Goal: Answer question/provide support: Answer question/provide support

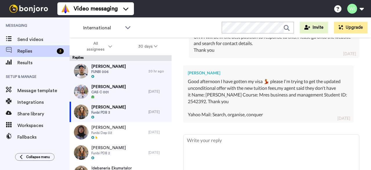
scroll to position [357, 0]
drag, startPoint x: 239, startPoint y: 100, endPoint x: 258, endPoint y: 101, distance: 19.4
click at [258, 101] on div "Good afternoon I have gotten my visa 💃 please I'm trying to get the updated unc…" at bounding box center [268, 98] width 161 height 40
copy div "2542392."
click at [288, 91] on div "Good afternoon I have gotten my visa 💃 please I'm trying to get the updated unc…" at bounding box center [268, 98] width 161 height 40
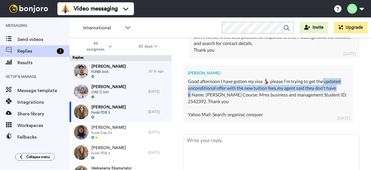
drag, startPoint x: 324, startPoint y: 81, endPoint x: 191, endPoint y: 94, distance: 134.0
click at [191, 94] on div "Good afternoon I have gotten my visa 💃 please I'm trying to get the updated unc…" at bounding box center [268, 98] width 161 height 40
copy div "updated unconditional offer with the new tuition fees,my agent said they don't …"
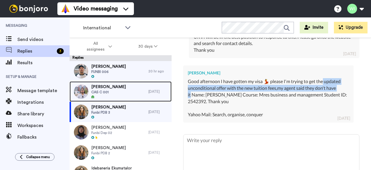
click at [114, 88] on span "Anita Tamang" at bounding box center [108, 87] width 34 height 6
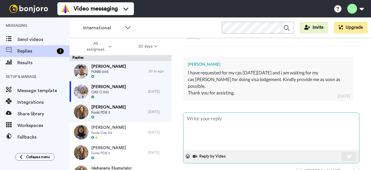
click at [236, 113] on textarea at bounding box center [272, 130] width 176 height 37
type textarea "x"
type textarea "H"
type textarea "x"
type textarea "HI"
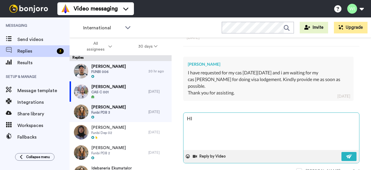
type textarea "x"
type textarea "HI"
type textarea "x"
type textarea "HI"
type textarea "x"
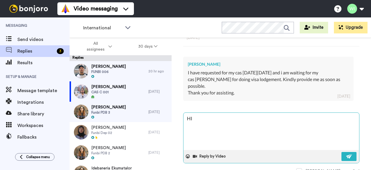
type textarea "H"
type textarea "x"
type textarea "Hi"
type textarea "x"
type textarea "Hi,"
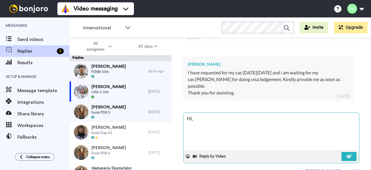
type textarea "x"
type textarea "Hi,"
type textarea "x"
type textarea "Hi, P"
type textarea "x"
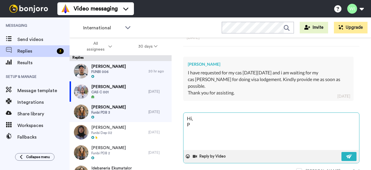
type textarea "Hi,"
type textarea "x"
type textarea "Hi, K"
type textarea "x"
type textarea "Hi,"
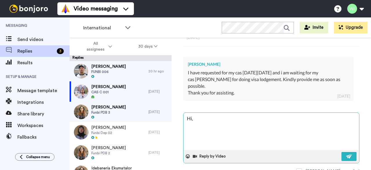
type textarea "x"
type textarea "Hi, P"
type textarea "x"
type textarea "Hi, Pl"
type textarea "x"
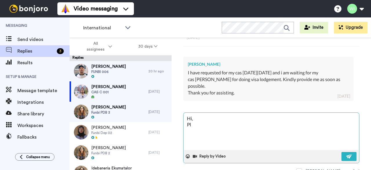
type textarea "Hi, Ple"
type textarea "x"
type textarea "Hi, Plea"
type textarea "x"
type textarea "Hi, Pleas"
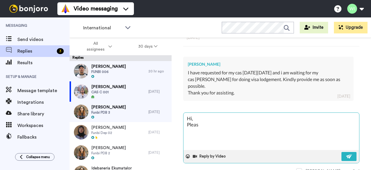
type textarea "x"
type textarea "Hi, Please"
type textarea "x"
type textarea "Hi, Please"
type textarea "x"
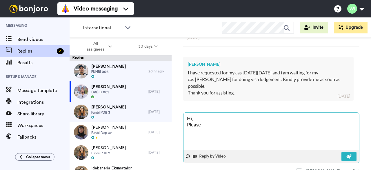
type textarea "Hi, Please c"
type textarea "x"
type textarea "Hi, Please co"
type textarea "x"
type textarea "Hi, Please con"
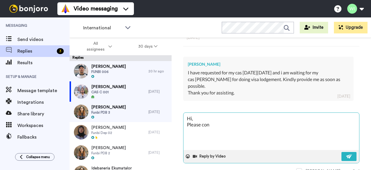
type textarea "x"
type textarea "Hi, Please cont"
type textarea "x"
type textarea "Hi, Please conta"
type textarea "x"
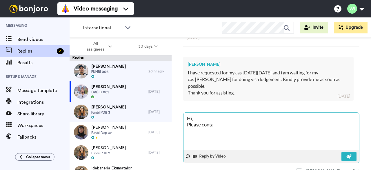
type textarea "Hi, Please contac"
type textarea "x"
type textarea "Hi, Please contact"
type textarea "x"
type textarea "Hi, Please contact"
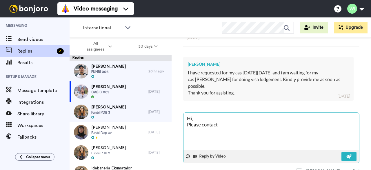
type textarea "x"
type textarea "Hi, Please contact P"
type textarea "x"
type textarea "Hi, Please contact Pr"
type textarea "x"
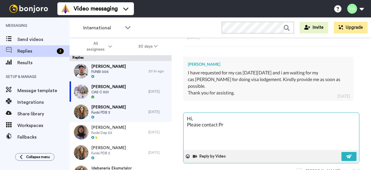
type textarea "Hi, Please contact Pre"
type textarea "x"
type textarea "Hi, Please contact Pr"
type textarea "x"
type textarea "Hi, Please contact P"
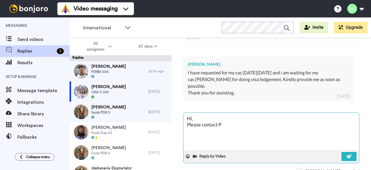
type textarea "x"
type textarea "Hi, Please contact"
type textarea "x"
type textarea "Hi, Please contact C"
type textarea "x"
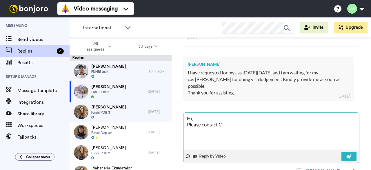
type textarea "Hi, Please contact CA"
type textarea "x"
type textarea "Hi, Please contact CAS"
type textarea "x"
type textarea "Hi, Please contact CASR"
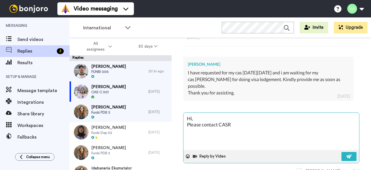
type textarea "x"
type textarea "Hi, Please contact CASRe"
type textarea "x"
type textarea "Hi, Please contact CASRequ"
type textarea "x"
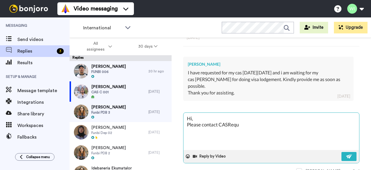
type textarea "Hi, Please contact CASReque"
type textarea "x"
type textarea "Hi, Please contact CASReques"
type textarea "x"
type textarea "Hi, Please contact CASRequest"
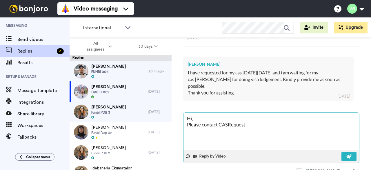
type textarea "x"
type textarea "Hi, Please contact CASRequests"
type textarea "x"
type textarea "Hi, Please contact CASRequests@"
type textarea "x"
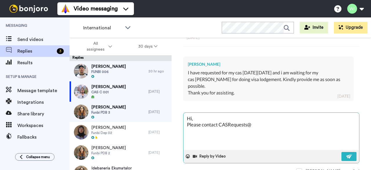
type textarea "Hi, Please contact CASRequests@w"
type textarea "x"
type textarea "Hi, Please contact CASRequests@wl"
type textarea "x"
type textarea "Hi, Please contact CASRequests@wlv"
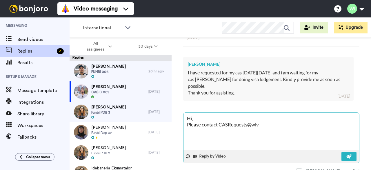
type textarea "x"
type textarea "Hi, Please contact CASRequests@wlv."
type textarea "x"
type textarea "Hi, Please contact CASRequests@wlv.a"
type textarea "x"
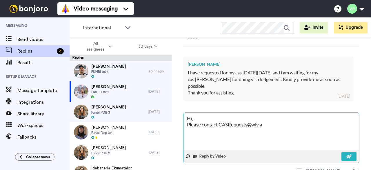
type textarea "Hi, Please contact CASRequests@wlv.ac"
type textarea "x"
type textarea "Hi, Please contact CASRequests@wlv.ac."
type textarea "x"
type textarea "Hi, Please contact CASRequests@wlv.ac.u"
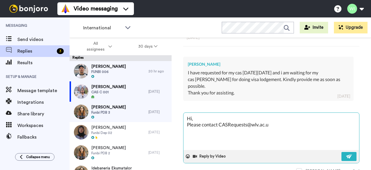
type textarea "x"
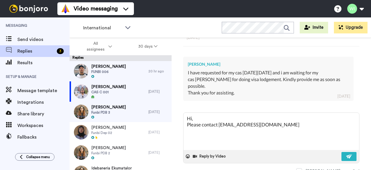
type textarea "Hi, Please contact CASRequests@wlv.ac.uk"
click at [290, 98] on div "WLV International Hi Anita, This is a final reminder that the CAS request deadl…" at bounding box center [271, 31] width 176 height 152
click at [275, 119] on textarea "Hi, Please contact CASRequests@wlv.ac.uk" at bounding box center [272, 130] width 176 height 37
type textarea "x"
type textarea "Hi, Please contact CASRequests@wlv.ac.uk"
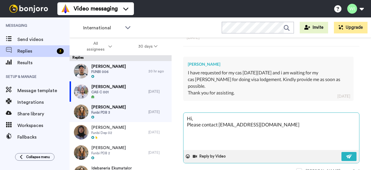
type textarea "x"
type textarea "Hi, Please contact CASRequests@wlv.ac.uk t"
type textarea "x"
type textarea "Hi, Please contact CASRequests@wlv.ac.uk to"
type textarea "x"
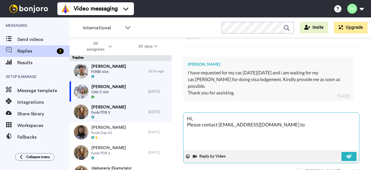
type textarea "Hi, Please contact CASRequests@wlv.ac.uk to"
type textarea "x"
type textarea "Hi, Please contact CASRequests@wlv.ac.uk to a"
type textarea "x"
type textarea "Hi, Please contact CASRequests@wlv.ac.uk to as"
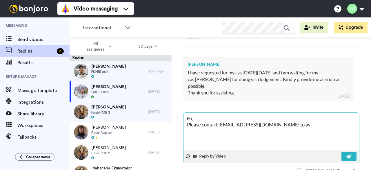
type textarea "x"
type textarea "Hi, Please contact CASRequests@wlv.ac.uk to ass"
type textarea "x"
type textarea "Hi, Please contact CASRequests@wlv.ac.uk to assi"
type textarea "x"
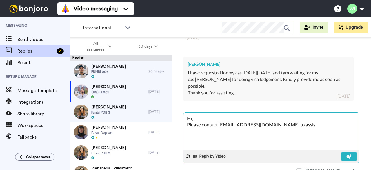
type textarea "Hi, Please contact CASRequests@wlv.ac.uk to assis"
type textarea "x"
type textarea "Hi, Please contact CASRequests@wlv.ac.uk to assis t"
type textarea "x"
type textarea "Hi, Please contact CASRequests@wlv.ac.uk to assis"
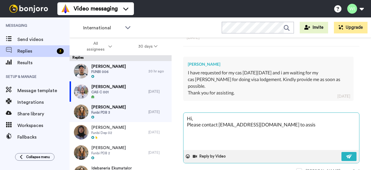
type textarea "x"
type textarea "Hi, Please contact CASRequests@wlv.ac.uk to assis"
type textarea "x"
type textarea "Hi, Please contact CASRequests@wlv.ac.uk to assist"
type textarea "x"
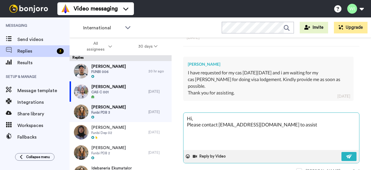
type textarea "Hi, Please contact CASRequests@wlv.ac.uk to assist"
type textarea "x"
type textarea "Hi, Please contact CASRequests@wlv.ac.uk to assist y"
type textarea "x"
type textarea "Hi, Please contact CASRequests@wlv.ac.uk to assist yo"
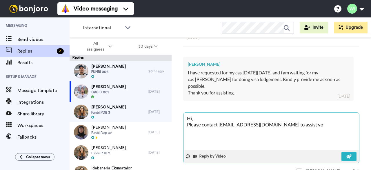
type textarea "x"
type textarea "Hi, Please contact CASRequests@wlv.ac.uk to assist you"
type textarea "x"
type textarea "Hi, Please contact CASRequests@wlv.ac.uk to assist you"
type textarea "x"
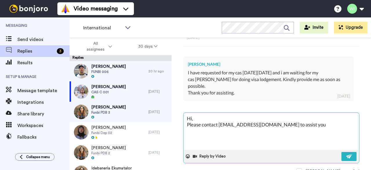
type textarea "Hi, Please contact CASRequests@wlv.ac.uk to assist you f"
type textarea "x"
type textarea "Hi, Please contact CASRequests@wlv.ac.uk to assist you fu"
type textarea "x"
type textarea "Hi, Please contact CASRequests@wlv.ac.uk to assist you fur"
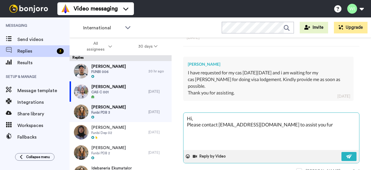
type textarea "x"
type textarea "Hi, Please contact CASRequests@wlv.ac.uk to assist you furt"
type textarea "x"
type textarea "Hi, Please contact CASRequests@wlv.ac.uk to assist you furth"
type textarea "x"
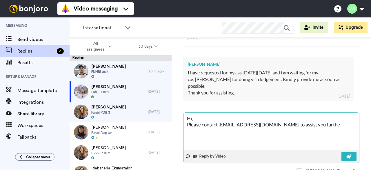
type textarea "Hi, Please contact CASRequests@wlv.ac.uk to assist you further"
type textarea "x"
type textarea "Hi, Please contact CASRequests@wlv.ac.uk to assist you further"
type textarea "x"
type textarea "Hi, Please contact CASRequests@wlv.ac.uk to assist you further wi"
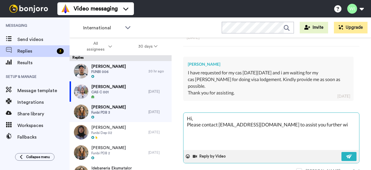
type textarea "x"
type textarea "Hi, Please contact CASRequests@wlv.ac.uk to assist you further wit"
type textarea "x"
type textarea "Hi, Please contact CASRequests@wlv.ac.uk to assist you further with"
type textarea "x"
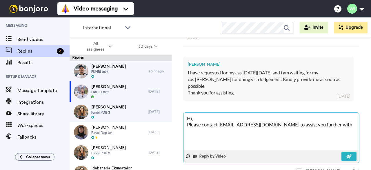
type textarea "Hi, Please contact CASRequests@wlv.ac.uk to assist you further with"
type textarea "x"
type textarea "Hi, Please contact CASRequests@wlv.ac.uk to assist you further with y"
type textarea "x"
type textarea "Hi, Please contact CASRequests@wlv.ac.uk to assist you further with yo"
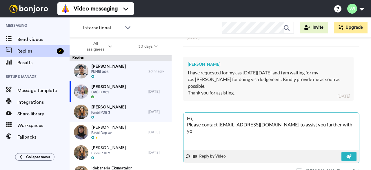
type textarea "x"
type textarea "Hi, Please contact CASRequests@wlv.ac.uk to assist you further with you"
type textarea "x"
type textarea "Hi, Please contact CASRequests@wlv.ac.uk to assist you further with your"
type textarea "x"
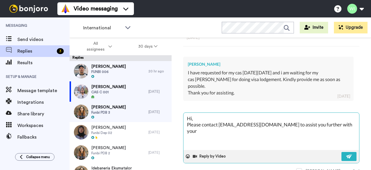
type textarea "Hi, Please contact CASRequests@wlv.ac.uk to assist you further with your"
type textarea "x"
type textarea "Hi, Please contact CASRequests@wlv.ac.uk to assist you further with your w"
type textarea "x"
type textarea "Hi, Please contact CASRequests@wlv.ac.uk to assist you further with your"
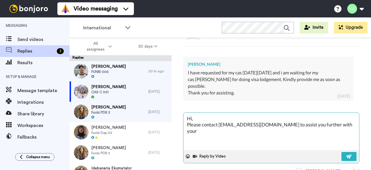
type textarea "x"
type textarea "Hi, Please contact CASRequests@wlv.ac.uk to assist you further with your q"
type textarea "x"
type textarea "Hi, Please contact CASRequests@wlv.ac.uk to assist you further with your qu"
type textarea "x"
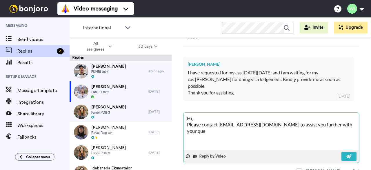
type textarea "Hi, Please contact CASRequests@wlv.ac.uk to assist you further with your quer"
type textarea "x"
type textarea "Hi, Please contact CASRequests@wlv.ac.uk to assist you further with your query"
click at [302, 168] on span at bounding box center [299, 171] width 6 height 6
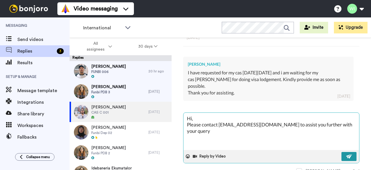
click at [345, 152] on button at bounding box center [349, 156] width 15 height 9
type textarea "x"
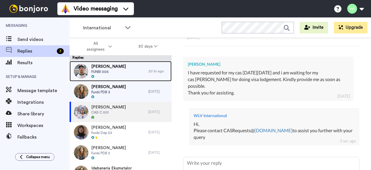
click at [137, 73] on div "Sineth Jayalth FUNBI 006" at bounding box center [109, 71] width 79 height 20
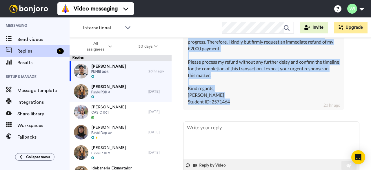
scroll to position [7956, 0]
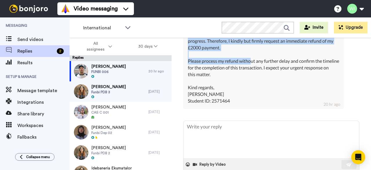
drag, startPoint x: 188, startPoint y: 85, endPoint x: 251, endPoint y: 132, distance: 79.1
click at [251, 104] on div "Dear Admissions Team, I am Sineth Chathum Jayalath, student ID 2571464. I have …" at bounding box center [263, 34] width 151 height 139
click at [350, 69] on div "Sineth Jayalth Dear Admissions Team, I am Sineth Chathum Jayalath, student ID 2…" at bounding box center [271, 30] width 176 height 164
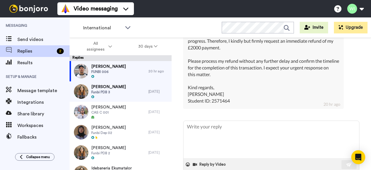
drag, startPoint x: 291, startPoint y: 50, endPoint x: 270, endPoint y: 52, distance: 21.3
click at [270, 52] on div "Dear Admissions Team, I am Sineth Chathum Jayalath, student ID 2571464. I have …" at bounding box center [263, 34] width 151 height 139
copy div "2571464"
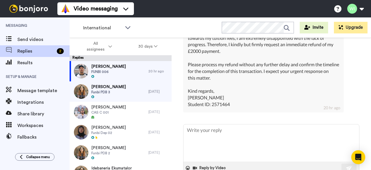
scroll to position [7953, 0]
click at [246, 108] on div "Dear Admissions Team, I am Sineth Chathum Jayalath, student ID 2571464. I have …" at bounding box center [263, 37] width 151 height 139
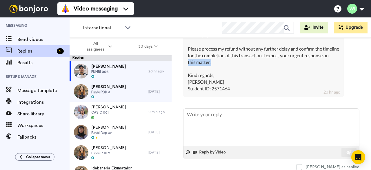
scroll to position [8026, 0]
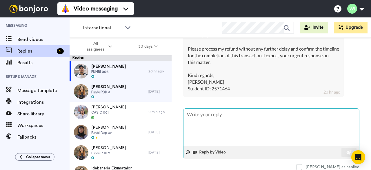
click at [210, 126] on textarea at bounding box center [272, 126] width 176 height 37
type textarea "x"
type textarea "J"
type textarea "x"
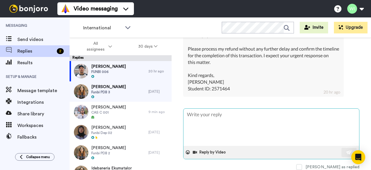
type textarea "H"
type textarea "x"
type textarea "Hi"
type textarea "x"
type textarea "Hi"
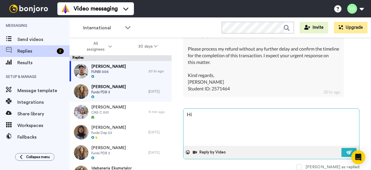
type textarea "x"
type textarea "Hi"
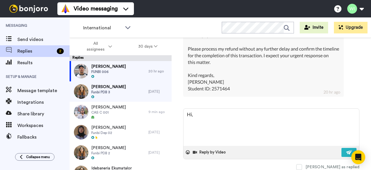
scroll to position [8033, 0]
drag, startPoint x: 256, startPoint y: 104, endPoint x: 357, endPoint y: 91, distance: 101.7
click at [357, 91] on div "Sineth Jayalth Delete Open original Resend FUNBI 006 : 1 mo ago sinethchathum91…" at bounding box center [271, 114] width 199 height 152
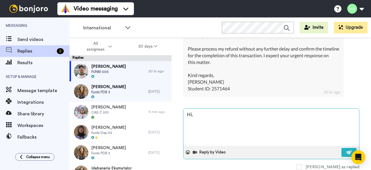
click at [205, 131] on textarea "Hi," at bounding box center [272, 126] width 176 height 37
click at [273, 138] on textarea "Hi, Please contact Incomesection@wlv.ac.uk" at bounding box center [272, 126] width 176 height 37
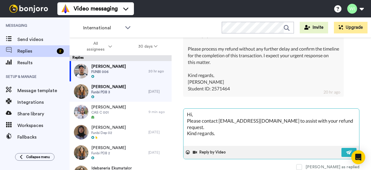
scroll to position [8041, 0]
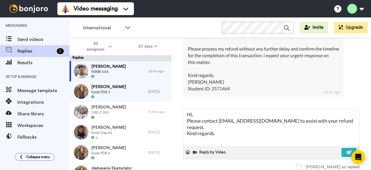
click at [302, 164] on span at bounding box center [299, 167] width 6 height 6
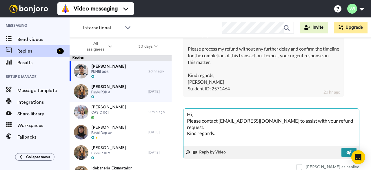
click at [346, 150] on img at bounding box center [349, 152] width 6 height 5
